Goal: Find contact information: Find contact information

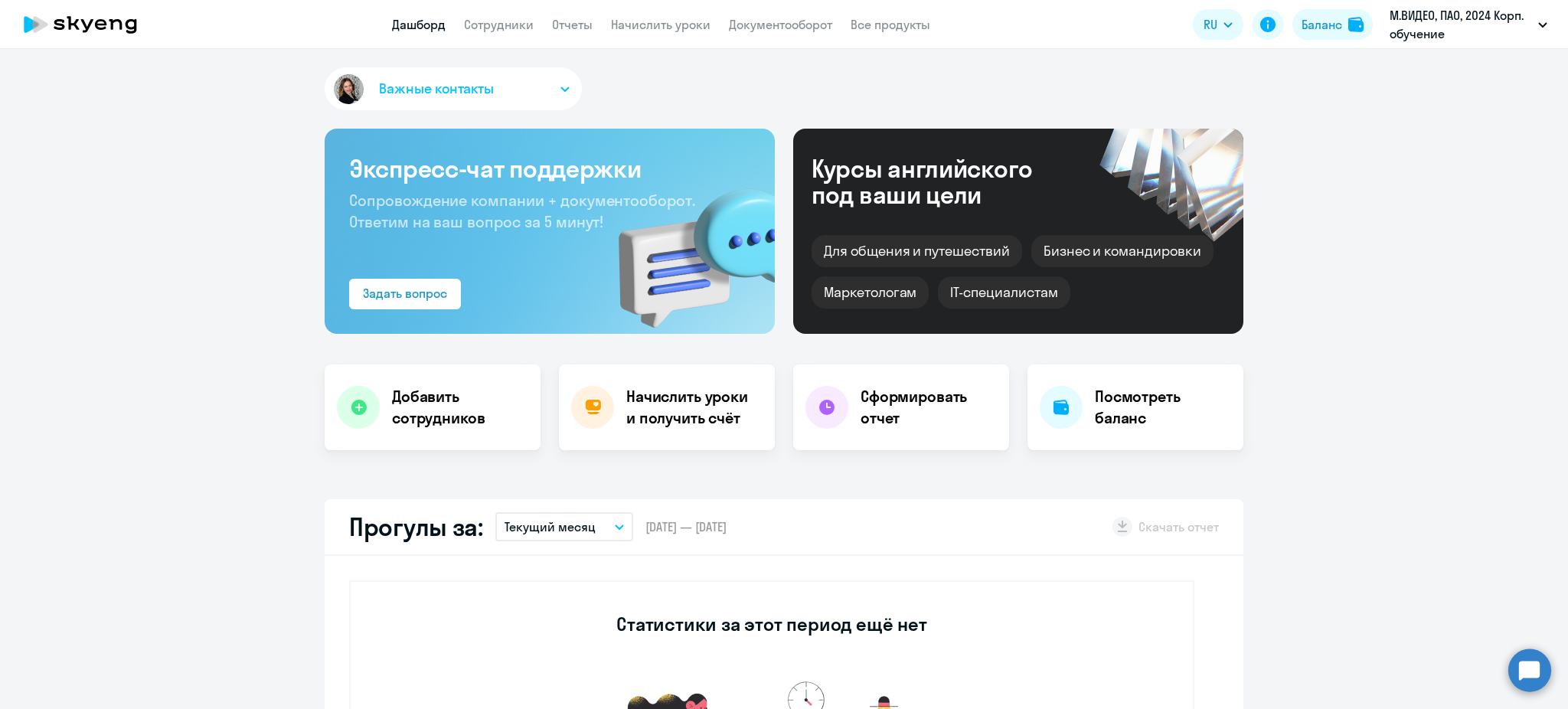
click at [501, 13] on app-header "Дашборд Сотрудники Отчеты Начислить уроки Документооборот Все продукты Дашборд …" at bounding box center [784, 24] width 1568 height 49
click at [506, 20] on link "Сотрудники" at bounding box center [499, 24] width 70 height 15
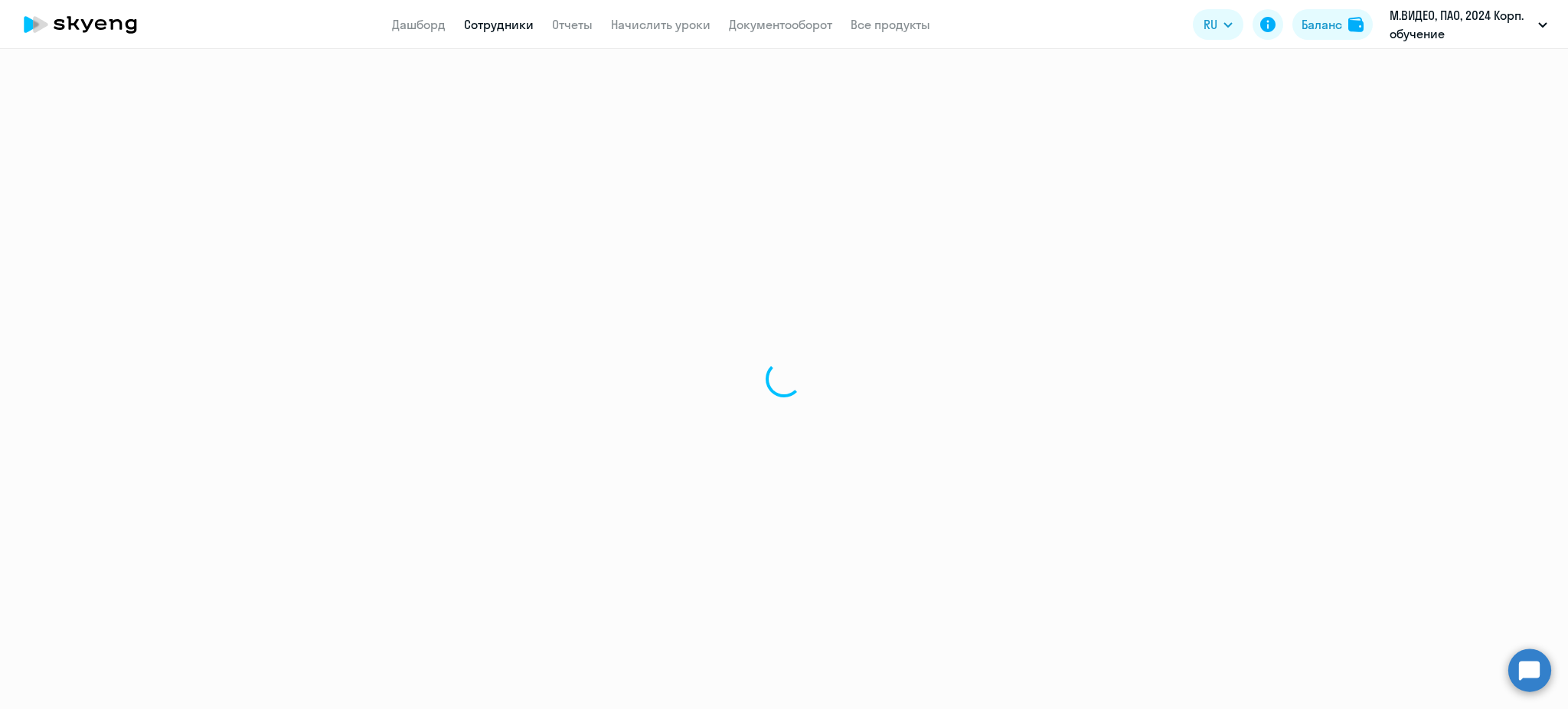
select select "30"
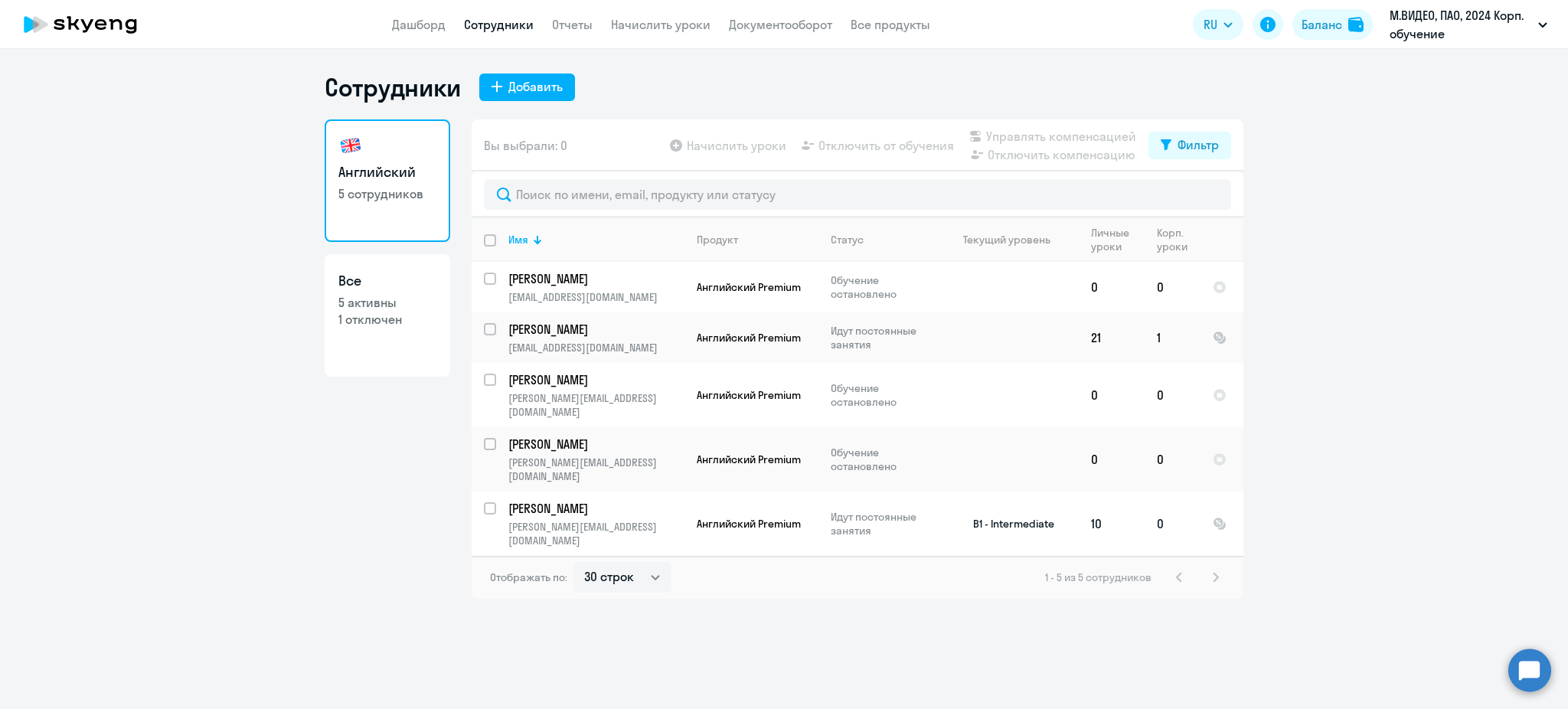
click at [651, 500] on p "[PERSON_NAME]" at bounding box center [595, 508] width 173 height 17
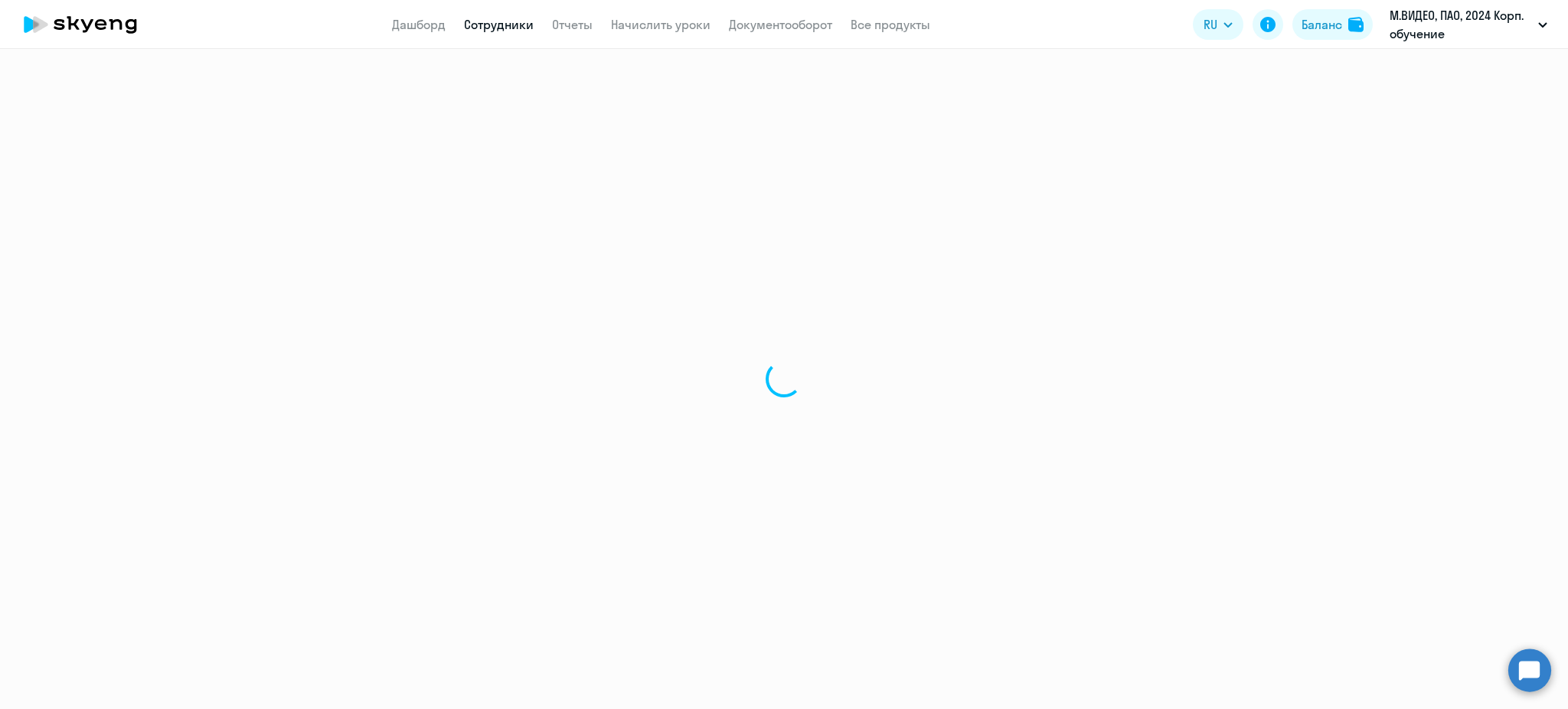
select select "english"
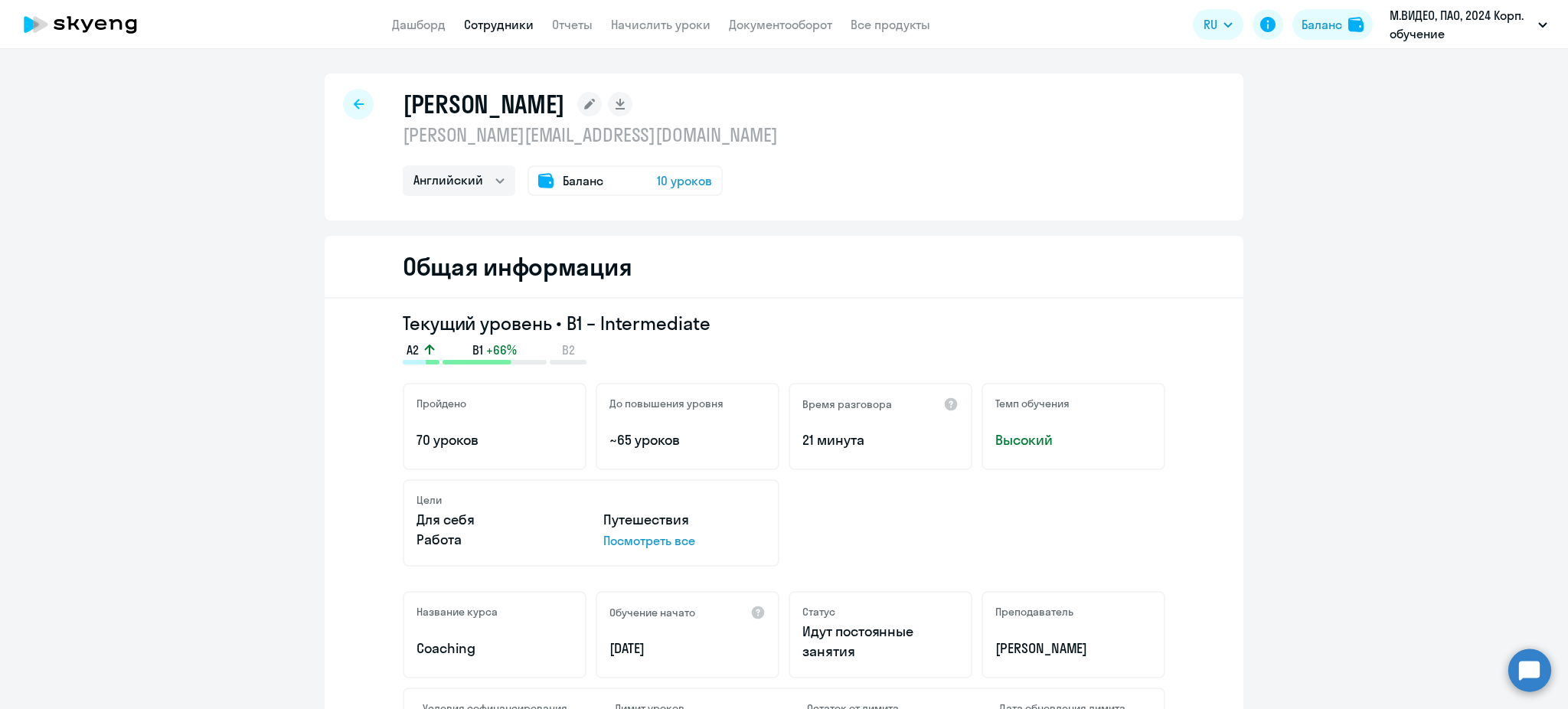
click at [552, 130] on p "[PERSON_NAME][EMAIL_ADDRESS][DOMAIN_NAME]" at bounding box center [591, 135] width 375 height 24
copy p "[PERSON_NAME][EMAIL_ADDRESS][DOMAIN_NAME]"
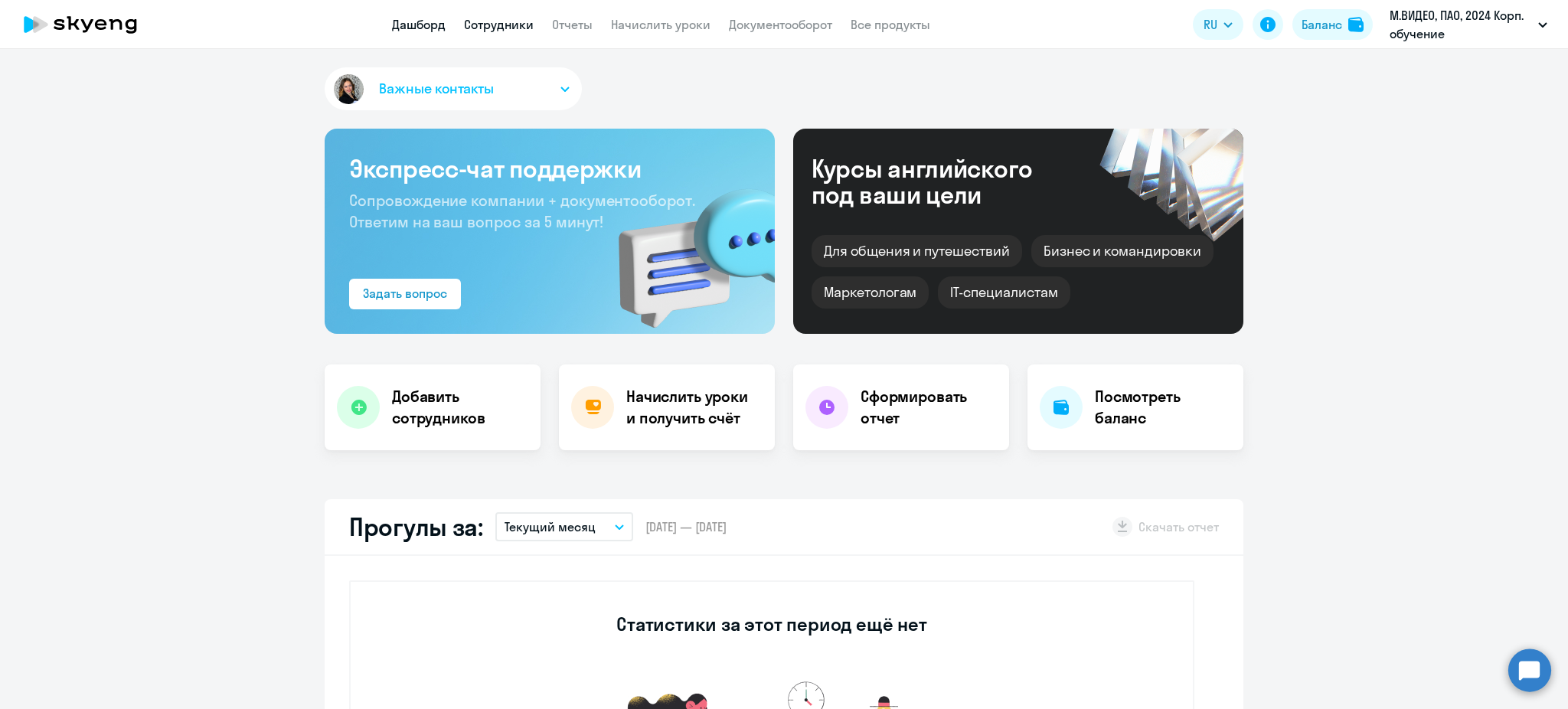
click at [490, 17] on link "Сотрудники" at bounding box center [499, 24] width 70 height 15
select select "30"
